Goal: Task Accomplishment & Management: Use online tool/utility

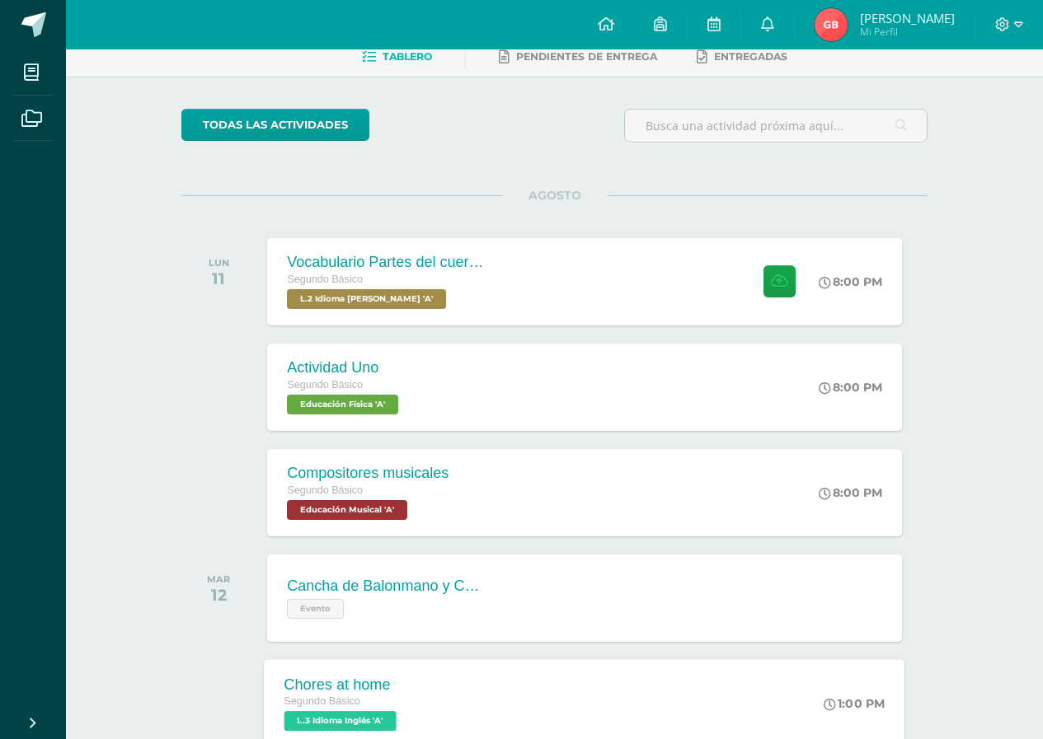
scroll to position [58, 0]
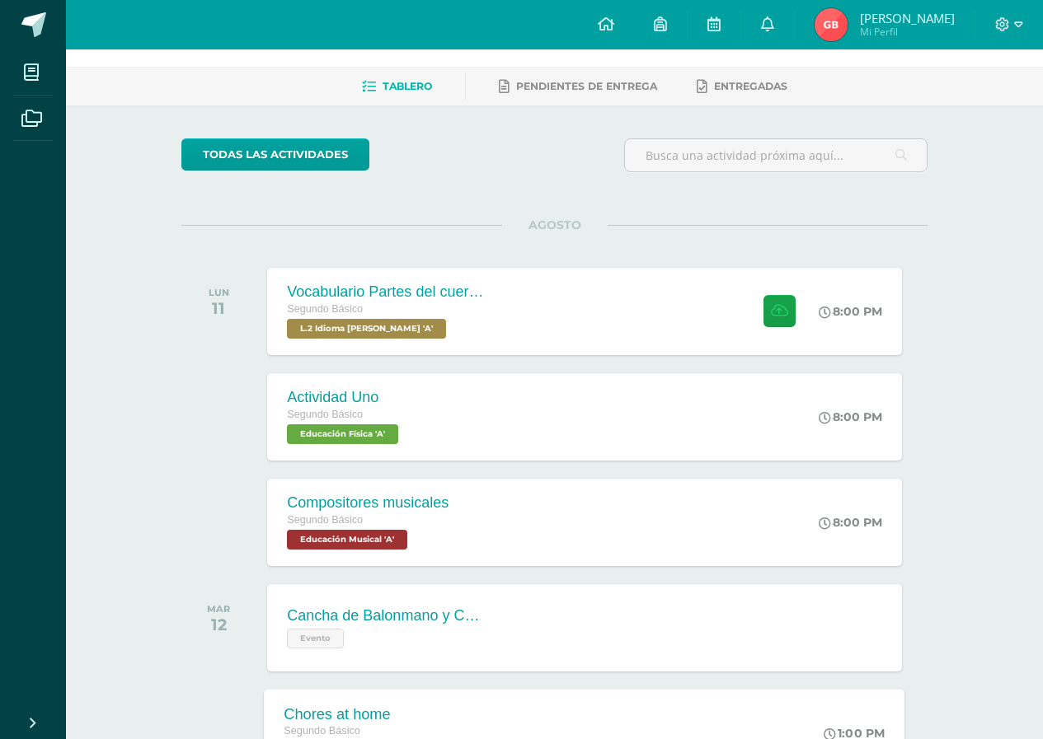
click at [551, 702] on div "Chores at home Segundo Básico L.3 Idioma Inglés 'A' 1:00 PM Chores at home L.3 …" at bounding box center [585, 733] width 641 height 88
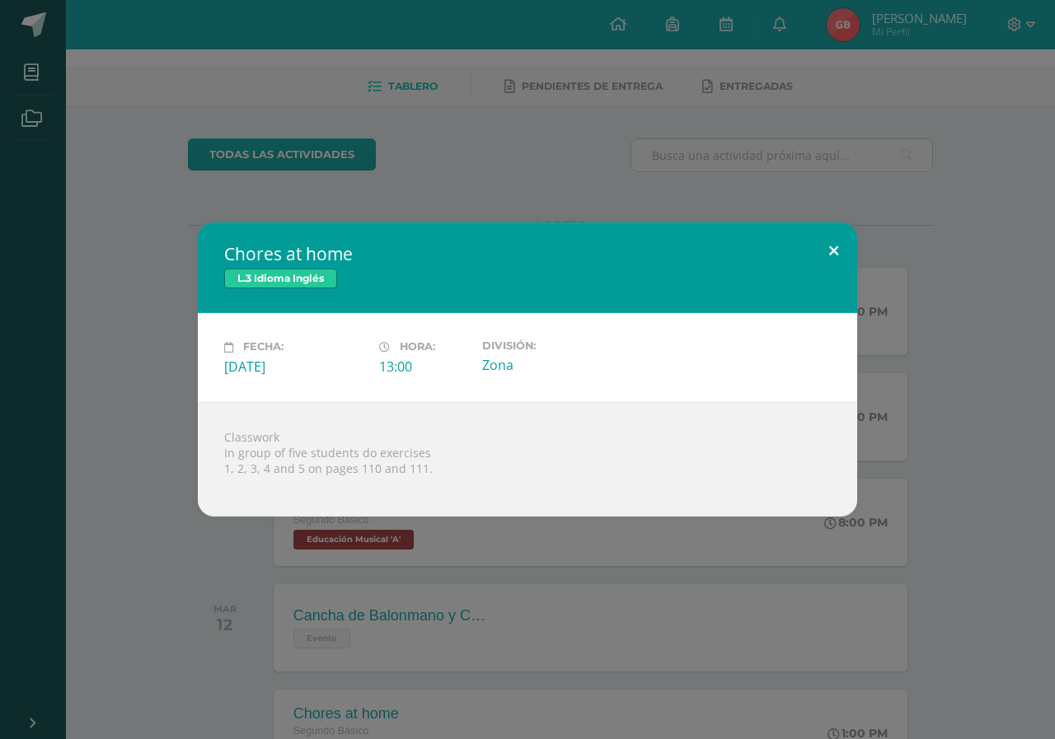
click at [832, 242] on button at bounding box center [833, 251] width 47 height 56
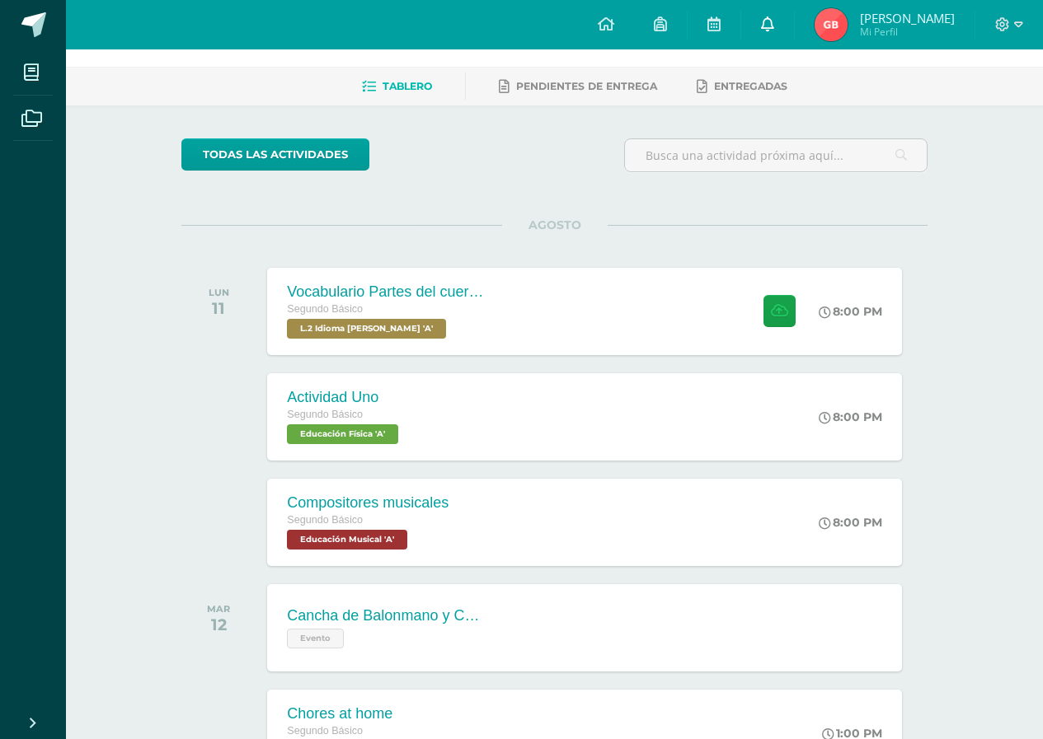
click at [764, 31] on icon at bounding box center [767, 23] width 13 height 15
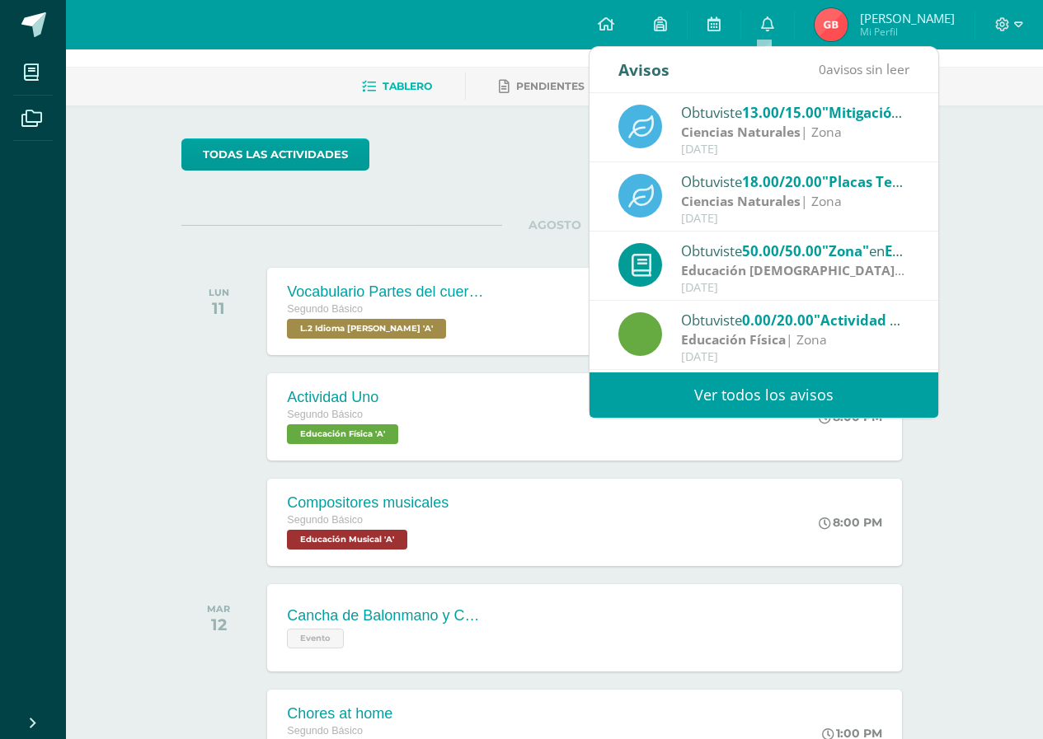
click at [369, 140] on div "todas las Actividades" at bounding box center [333, 161] width 317 height 47
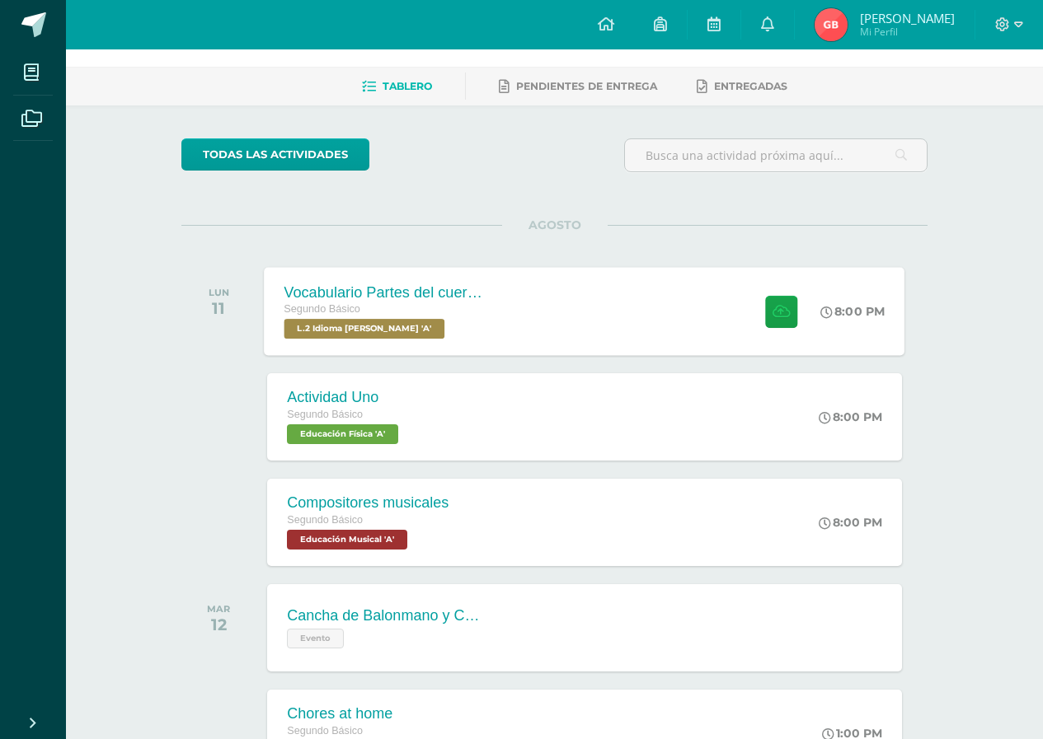
click at [585, 320] on div "Vocabulario Partes del cuerpo Segundo Básico L.2 Idioma [PERSON_NAME] 'A' 8:00 …" at bounding box center [585, 311] width 641 height 88
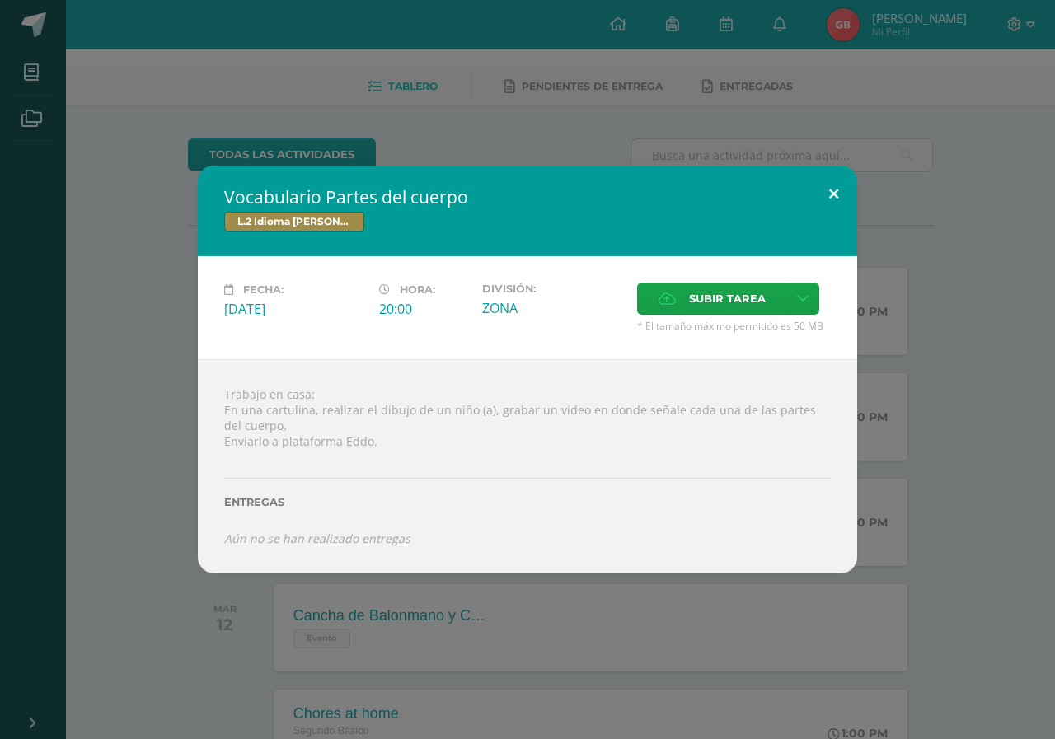
click at [829, 197] on button at bounding box center [833, 194] width 47 height 56
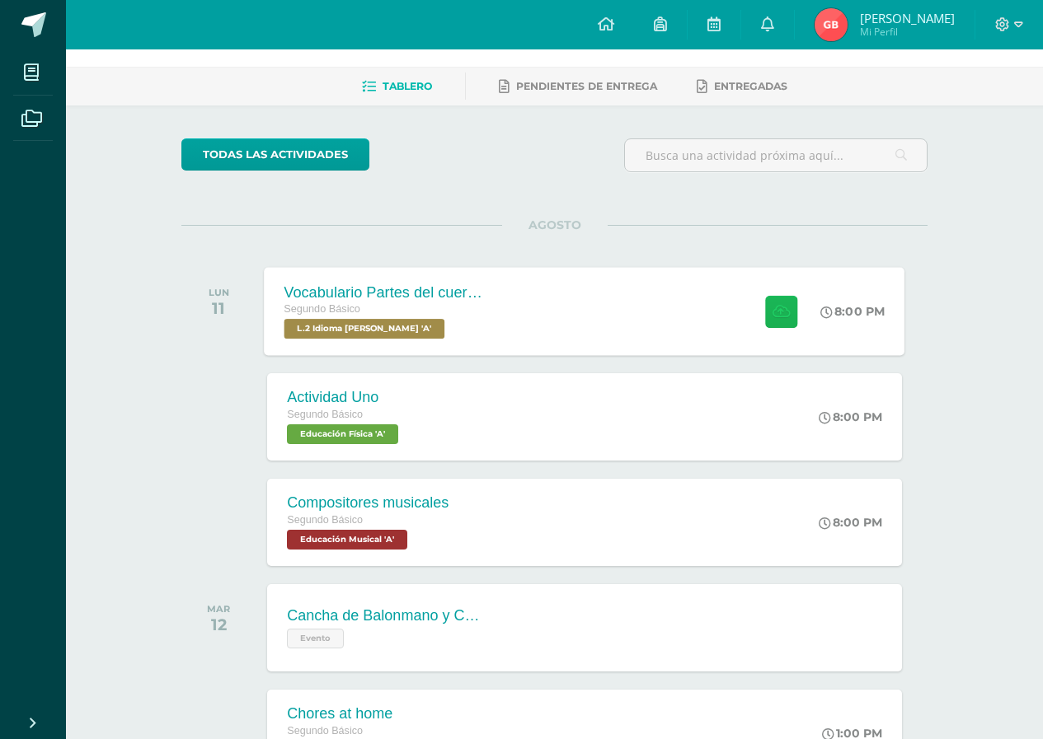
click at [772, 315] on icon at bounding box center [780, 311] width 17 height 14
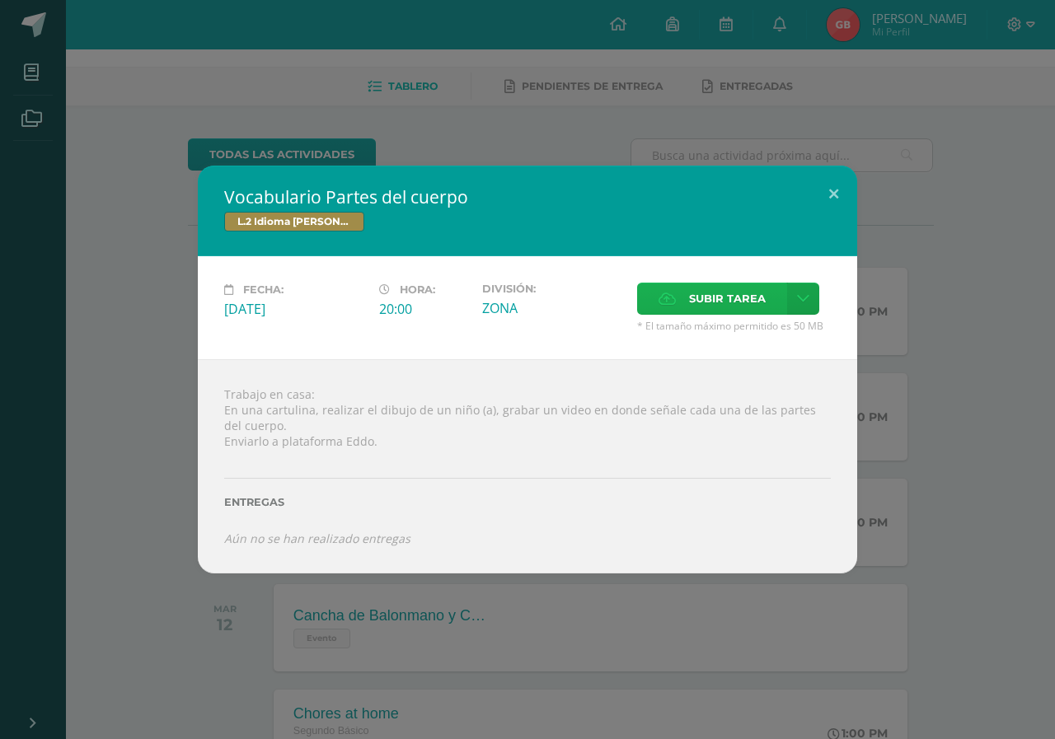
drag, startPoint x: 758, startPoint y: 322, endPoint x: 740, endPoint y: 298, distance: 28.9
click at [755, 317] on div "Subir tarea * El tamaño máximo permitido es 50 MB" at bounding box center [734, 308] width 194 height 50
click at [731, 288] on span "Subir tarea" at bounding box center [727, 299] width 77 height 31
click at [0, 0] on input "Subir tarea" at bounding box center [0, 0] width 0 height 0
click at [965, 287] on div "Vocabulario Partes del cuerpo L.2 Idioma [PERSON_NAME] Fecha: [DATE] Hora: 20:0…" at bounding box center [528, 369] width 1042 height 407
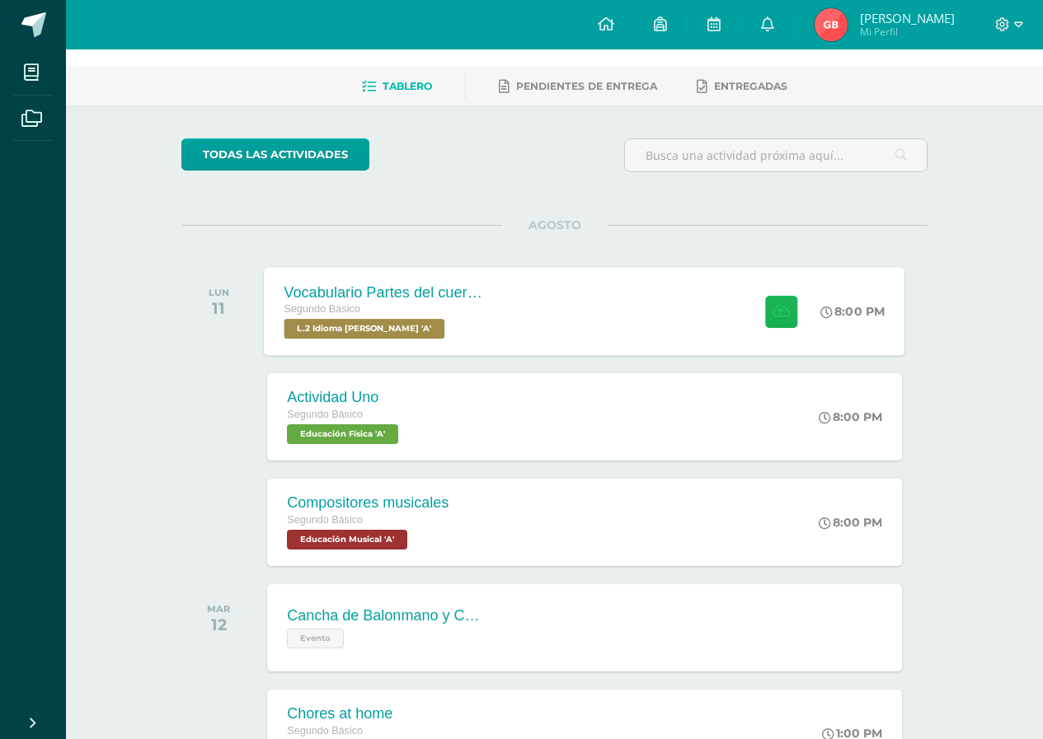
click at [786, 319] on button at bounding box center [781, 311] width 32 height 32
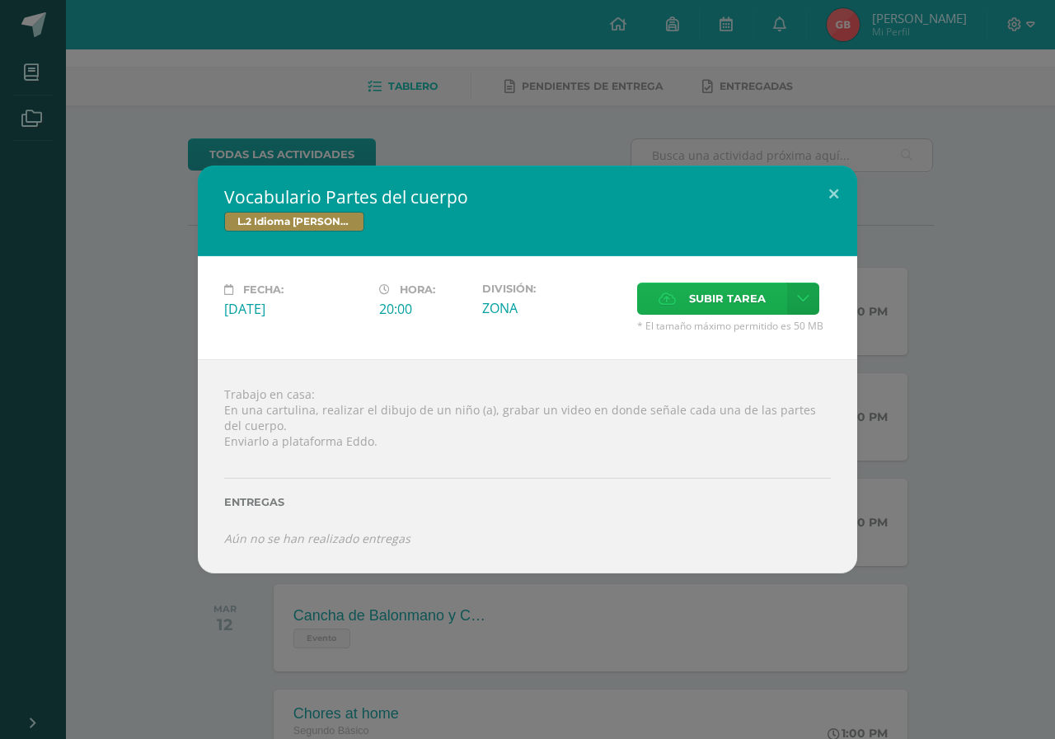
click at [688, 304] on label "Subir tarea" at bounding box center [712, 299] width 150 height 32
click at [0, 0] on input "Subir tarea" at bounding box center [0, 0] width 0 height 0
click at [688, 304] on label "Subir tarea" at bounding box center [712, 299] width 150 height 32
click at [0, 0] on input "Subir tarea" at bounding box center [0, 0] width 0 height 0
click at [709, 304] on span "Subir tarea" at bounding box center [727, 299] width 77 height 31
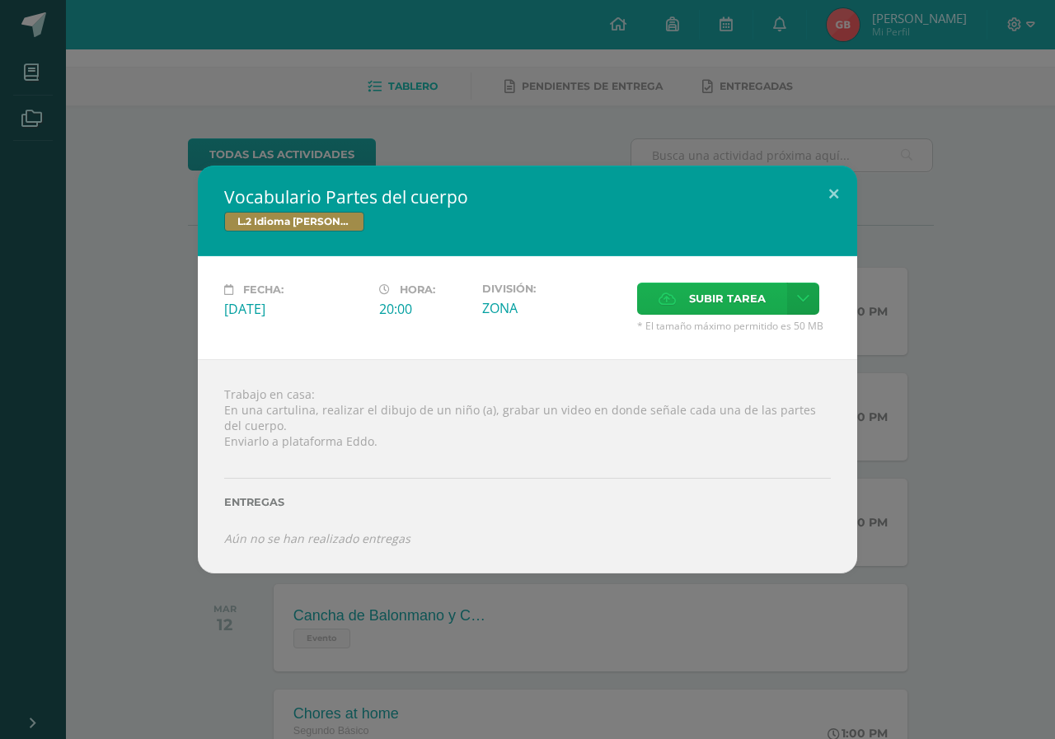
click at [0, 0] on input "Subir tarea" at bounding box center [0, 0] width 0 height 0
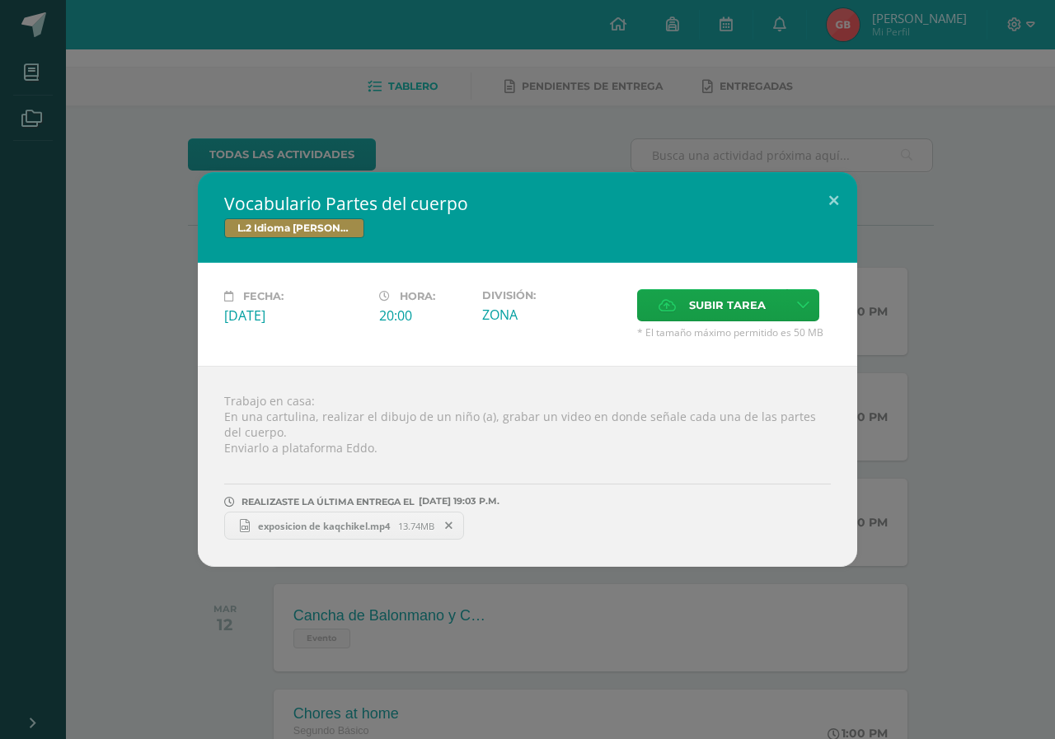
click at [322, 533] on link "exposicion de kaqchikel.mp4 13.74MB" at bounding box center [344, 526] width 240 height 28
click at [855, 209] on button at bounding box center [833, 200] width 47 height 56
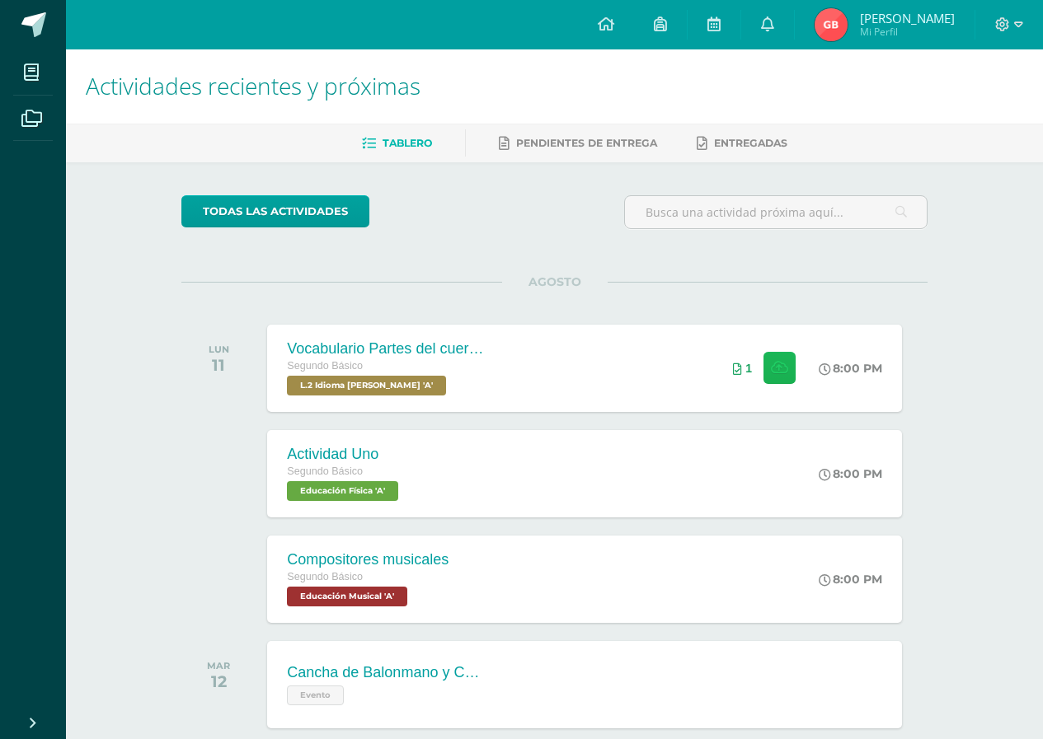
scroll to position [0, 0]
